Goal: Information Seeking & Learning: Check status

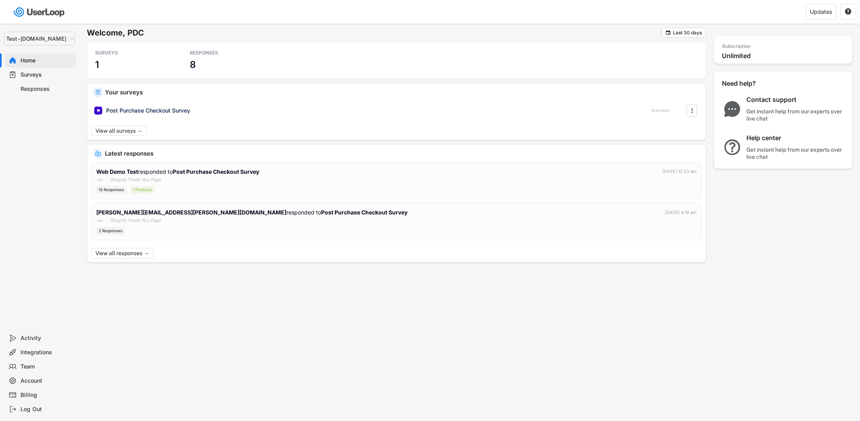
select select ""1348695171700984260__LOOKUP__1753345952268x539074249660034500""
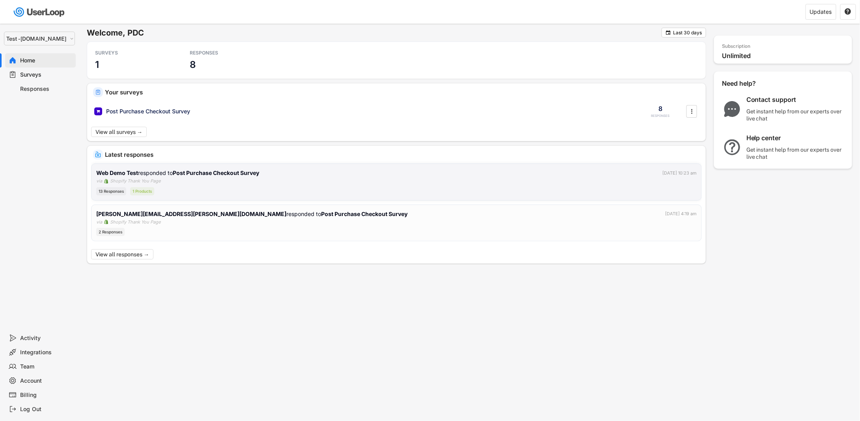
click at [229, 189] on div "13 Responses 1 Products" at bounding box center [396, 191] width 601 height 8
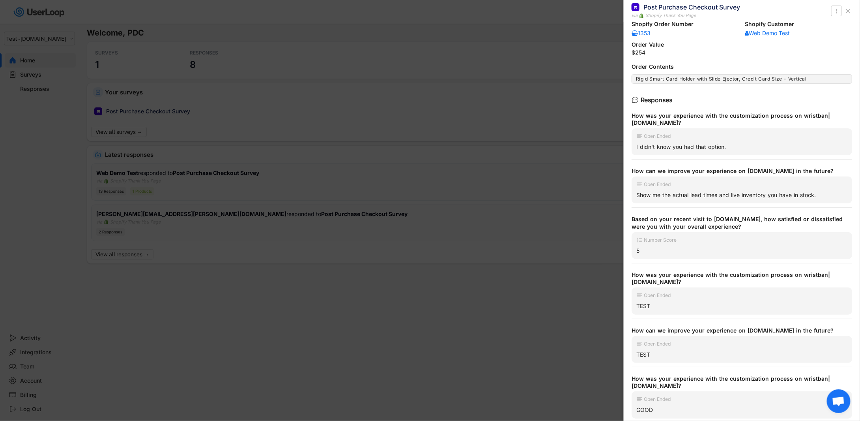
scroll to position [79, 0]
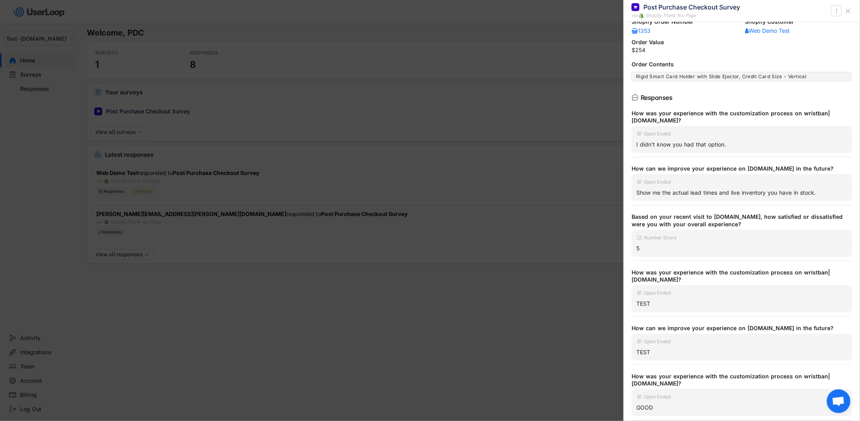
click at [221, 208] on div at bounding box center [430, 210] width 860 height 421
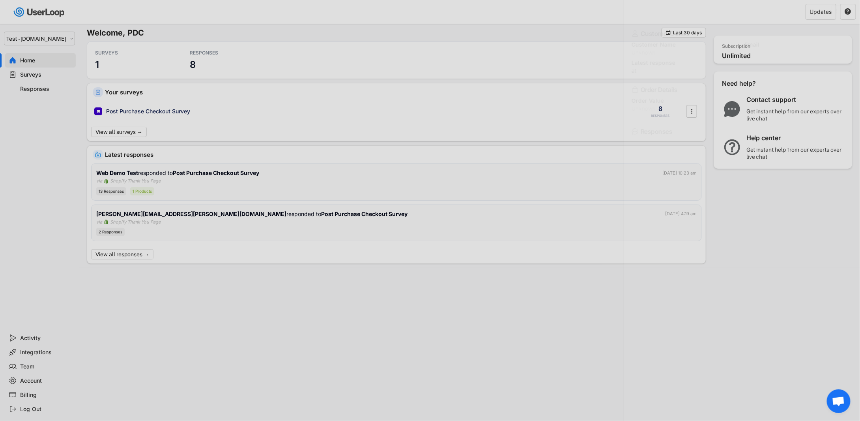
scroll to position [0, 0]
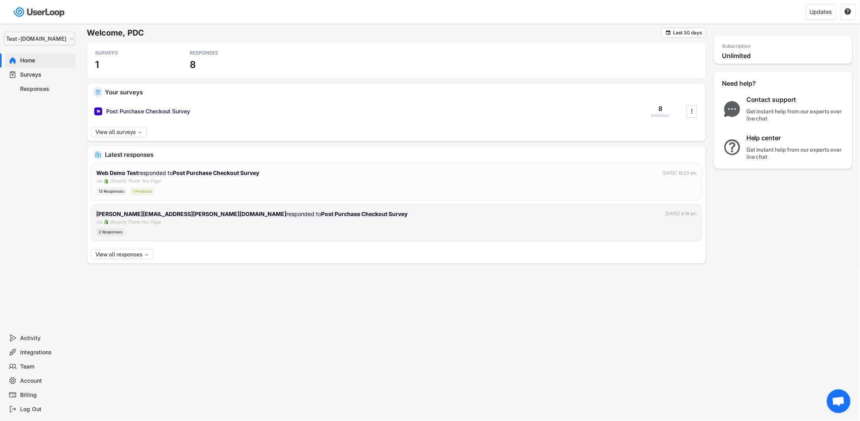
click at [228, 216] on div "[PERSON_NAME][EMAIL_ADDRESS][PERSON_NAME][DOMAIN_NAME] responded to Post Purcha…" at bounding box center [251, 214] width 311 height 8
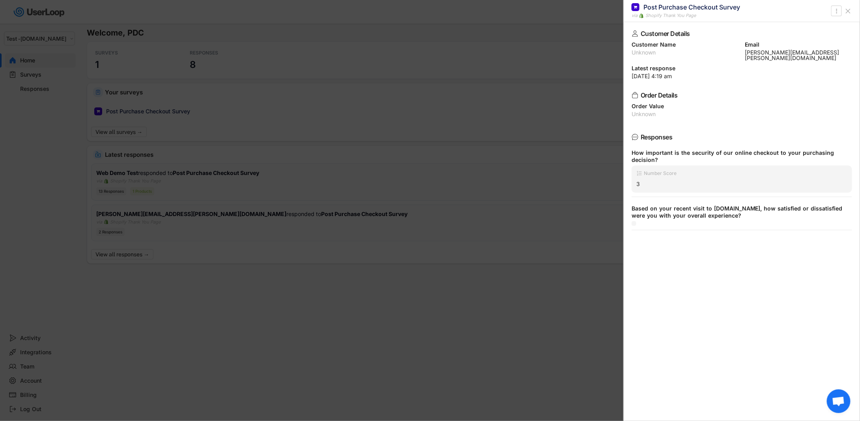
click at [850, 14] on icon at bounding box center [849, 11] width 8 height 8
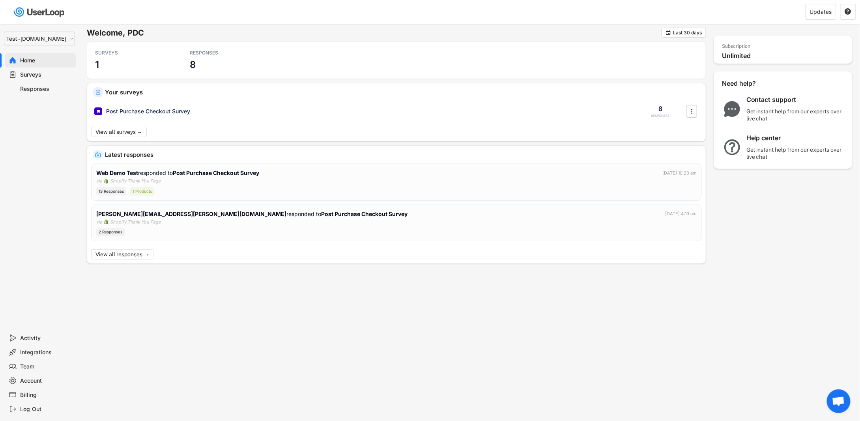
click at [38, 67] on div "Home" at bounding box center [40, 60] width 71 height 14
click at [39, 87] on div "Responses" at bounding box center [47, 88] width 52 height 7
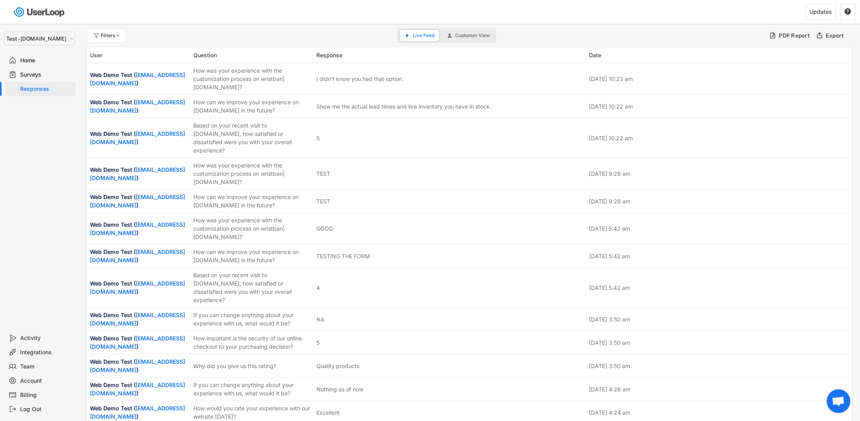
click at [32, 369] on div "Team" at bounding box center [47, 366] width 52 height 7
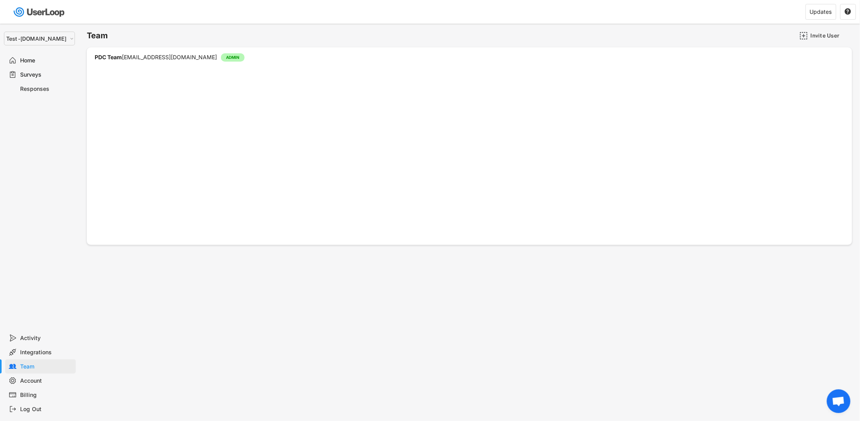
click at [40, 382] on div "Account" at bounding box center [47, 380] width 52 height 7
select select ""en""
select select ""1_week""
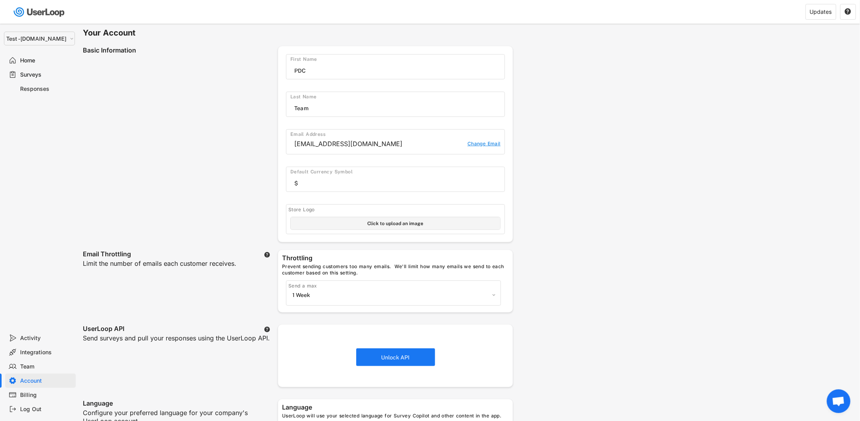
click at [37, 365] on div "Team" at bounding box center [47, 366] width 52 height 7
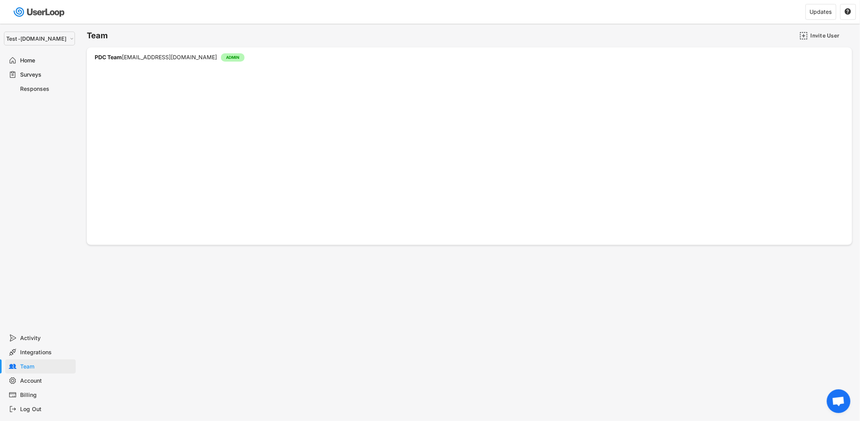
click at [37, 78] on div "Surveys" at bounding box center [47, 74] width 52 height 7
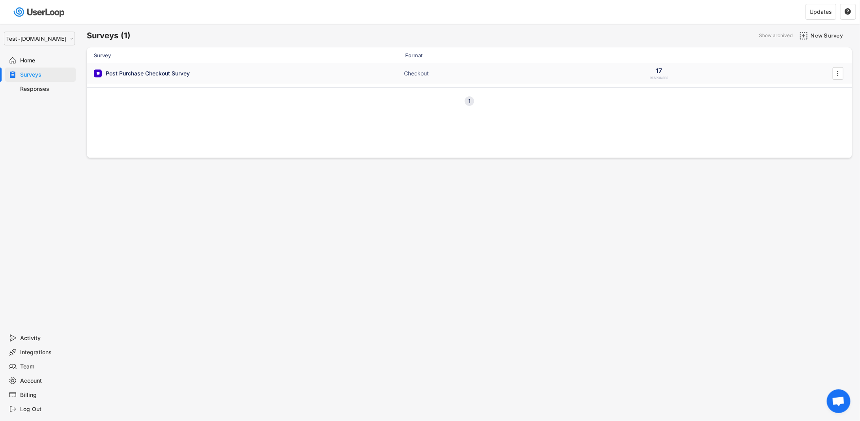
click at [174, 76] on div "Post Purchase Checkout Survey" at bounding box center [148, 73] width 84 height 8
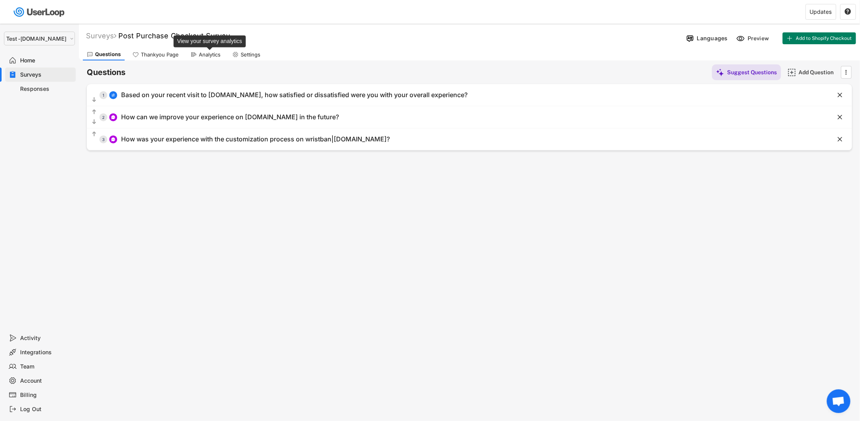
click at [215, 54] on div "Analytics" at bounding box center [210, 54] width 22 height 7
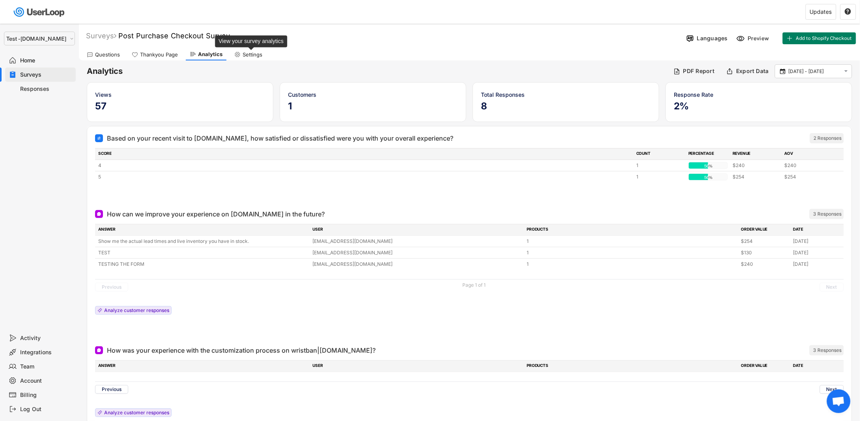
click at [244, 52] on div "Settings" at bounding box center [253, 54] width 20 height 7
select select ""weekly""
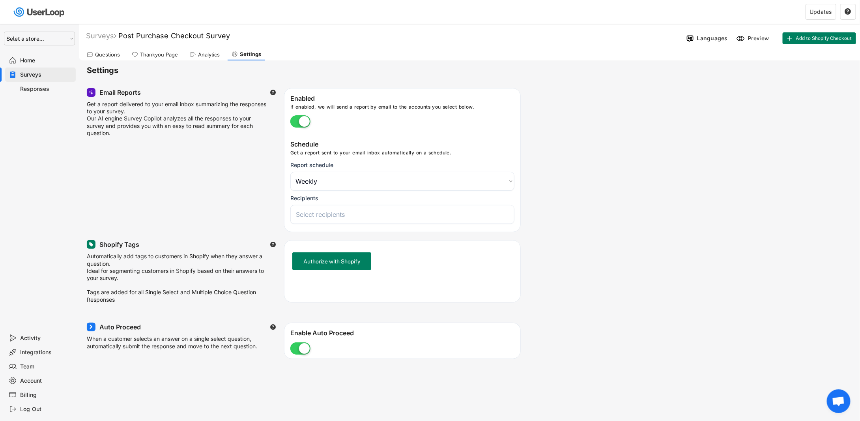
select select
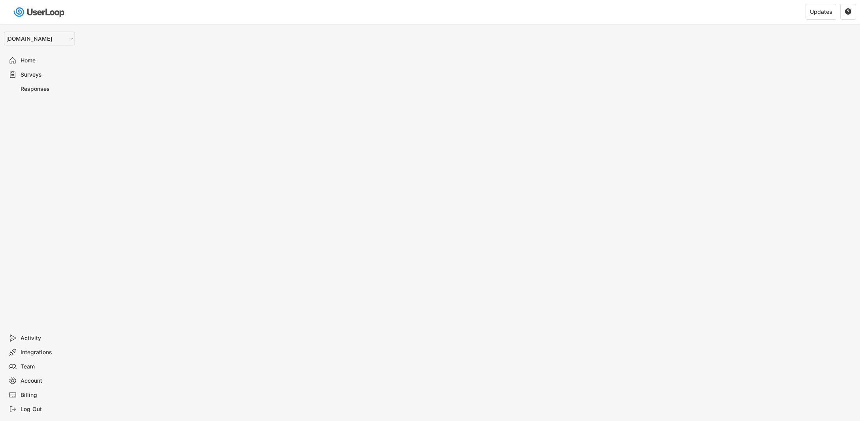
select select ""1348695171700984260__LOOKUP__1755075273842x880989460480687400""
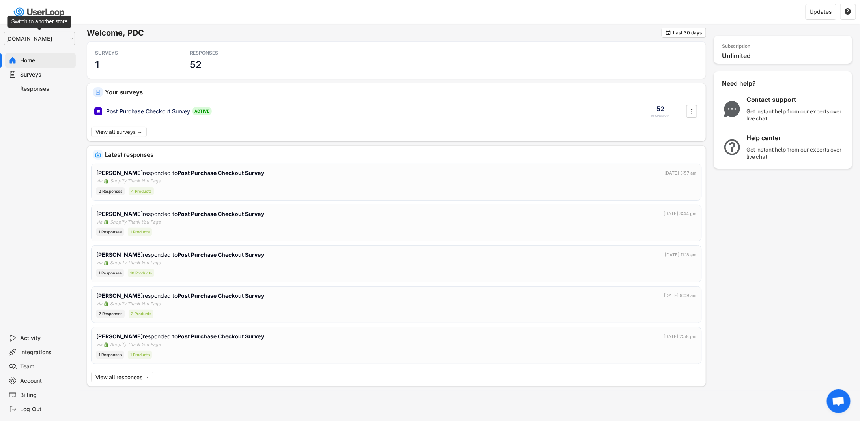
click at [65, 39] on select "Selet a store... Test - [DOMAIN_NAME] [DOMAIN_NAME] wristbands-test" at bounding box center [39, 39] width 71 height 14
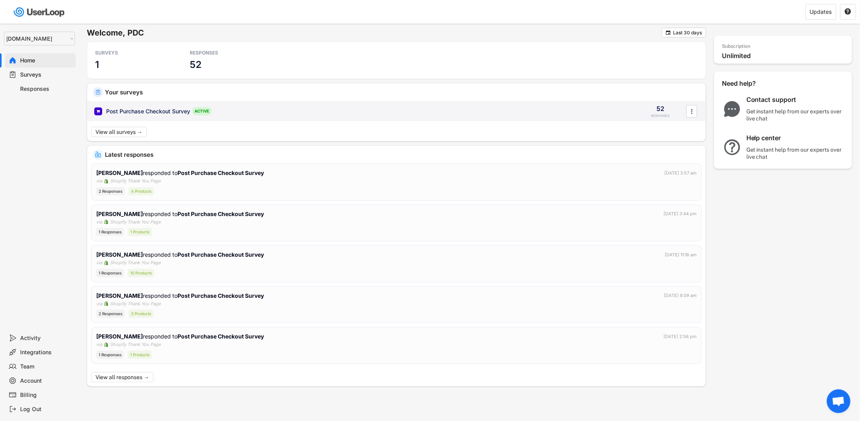
click at [150, 113] on div "Post Purchase Checkout Survey" at bounding box center [148, 111] width 84 height 8
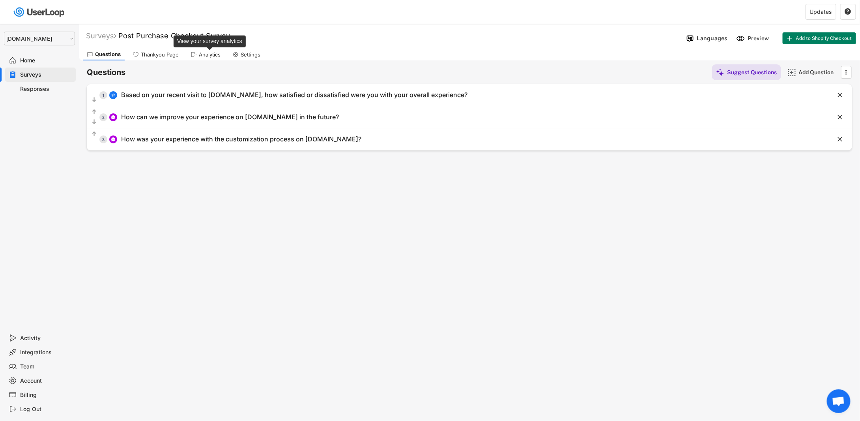
click at [206, 53] on div "Analytics" at bounding box center [210, 54] width 22 height 7
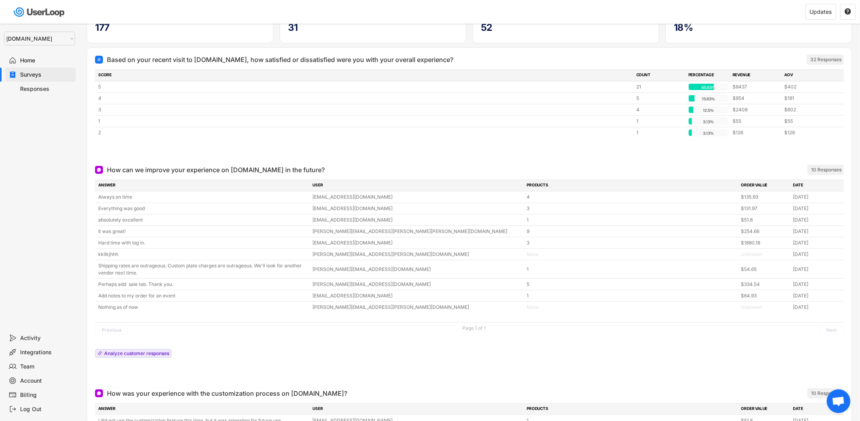
scroll to position [79, 0]
click at [45, 92] on div "Responses" at bounding box center [47, 88] width 52 height 7
